Goal: Navigation & Orientation: Find specific page/section

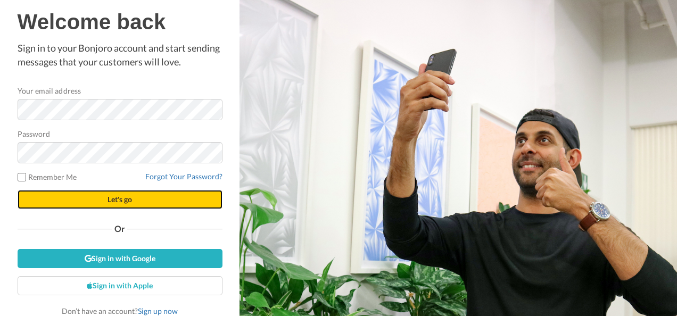
click at [145, 196] on button "Let's go" at bounding box center [120, 199] width 205 height 19
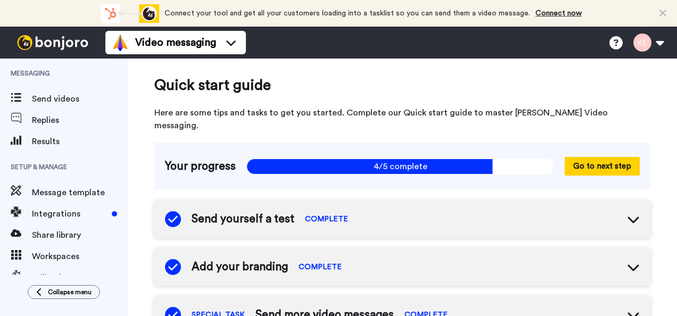
scroll to position [235, 0]
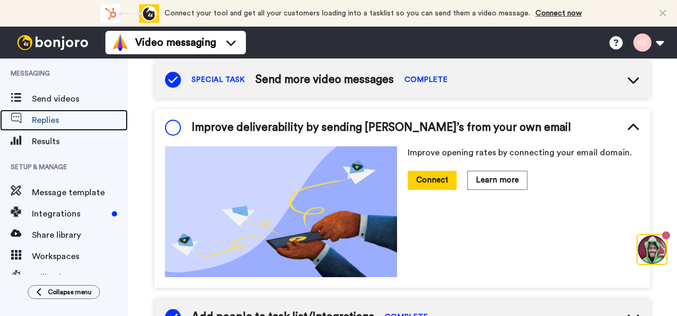
click at [76, 128] on div "Replies" at bounding box center [64, 120] width 128 height 21
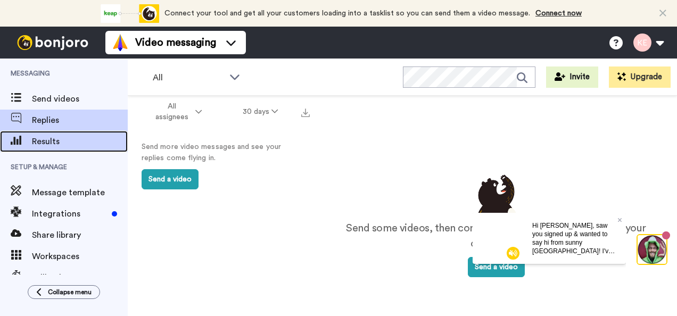
click at [46, 143] on span "Results" at bounding box center [80, 141] width 96 height 13
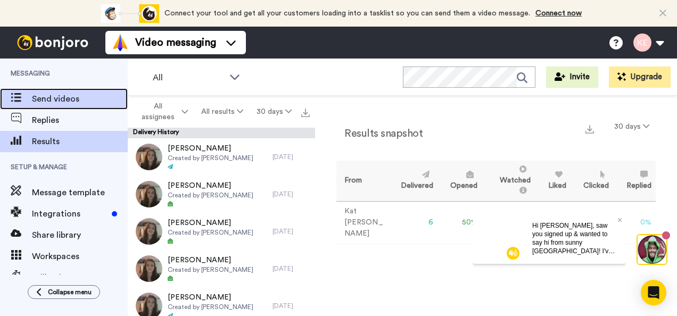
click at [65, 105] on span "Send videos" at bounding box center [80, 99] width 96 height 13
